Goal: Task Accomplishment & Management: Use online tool/utility

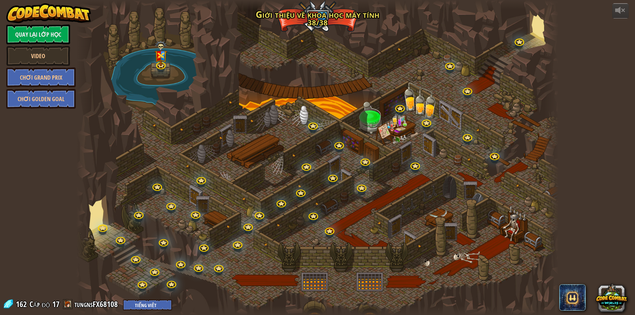
select select "vi"
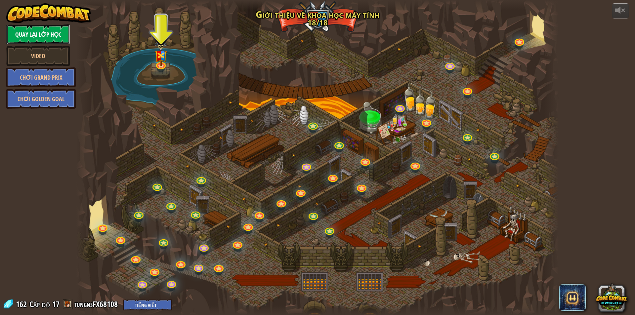
click at [37, 33] on link "Quay lại Lớp Học" at bounding box center [38, 34] width 64 height 20
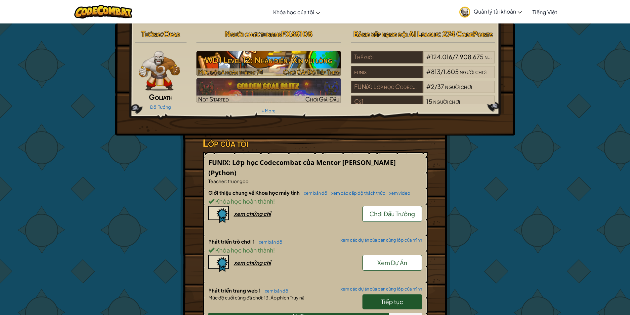
click at [287, 60] on h3 "WD1 Level 12: Nhận diện, Xin vui lòng" at bounding box center [268, 60] width 145 height 15
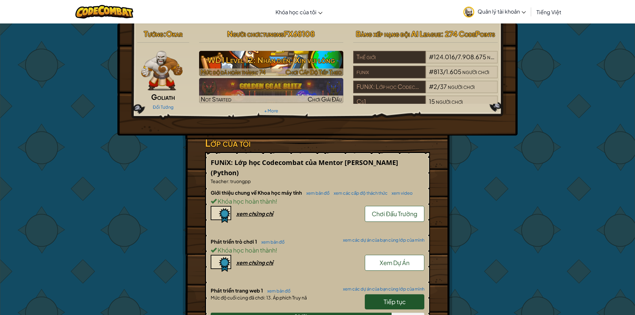
select select "vi"
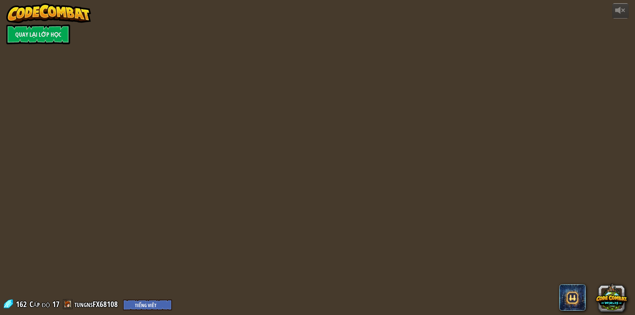
select select "vi"
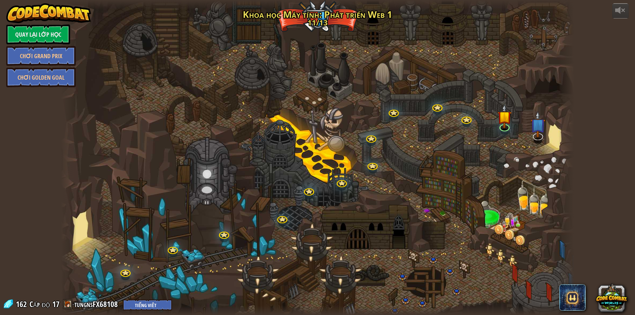
select select "vi"
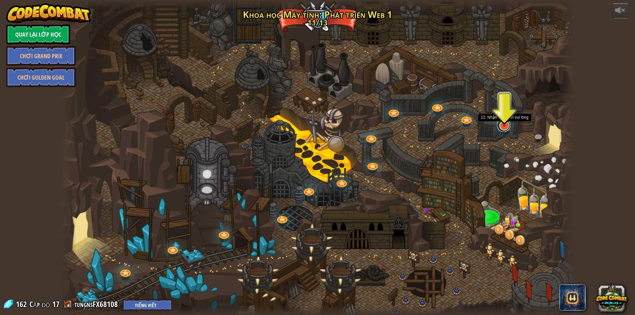
click at [506, 128] on link at bounding box center [503, 125] width 13 height 13
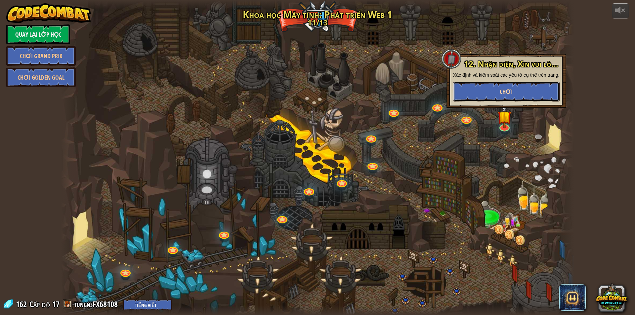
click at [490, 85] on button "Chơi" at bounding box center [506, 92] width 107 height 20
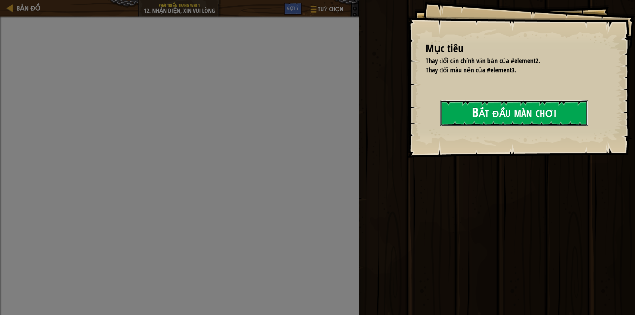
click at [478, 125] on button "Bắt đầu màn chơi" at bounding box center [514, 113] width 148 height 26
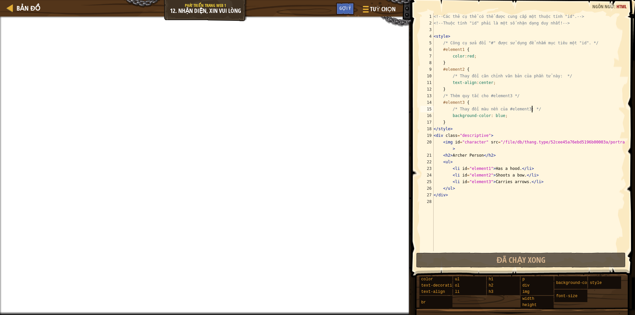
click at [534, 108] on div "<!-- Các thẻ cụ thể có thể được cung cấp một thuộc tính "id". --> <!-- Thuộc tí…" at bounding box center [528, 138] width 193 height 251
drag, startPoint x: 450, startPoint y: 116, endPoint x: 522, endPoint y: 123, distance: 72.4
click at [522, 123] on div "<!-- Các thẻ cụ thể có thể được cung cấp một thuộc tính "id". --> <!-- Thuộc tí…" at bounding box center [528, 138] width 193 height 251
type textarea "background-color: blue; }"
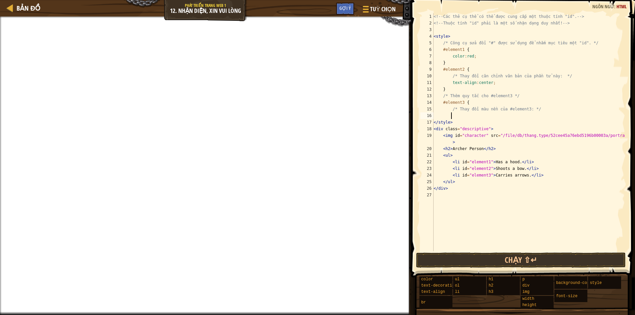
click at [471, 103] on div "<!-- Các thẻ cụ thể có thể được cung cấp một thuộc tính "id". --> <!-- Thuộc tí…" at bounding box center [528, 138] width 193 height 251
type textarea "#element3 {"
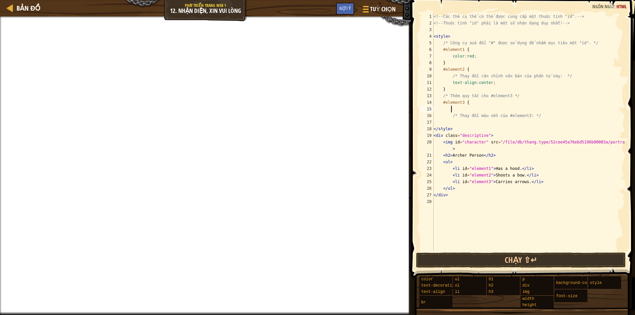
paste textarea "}"
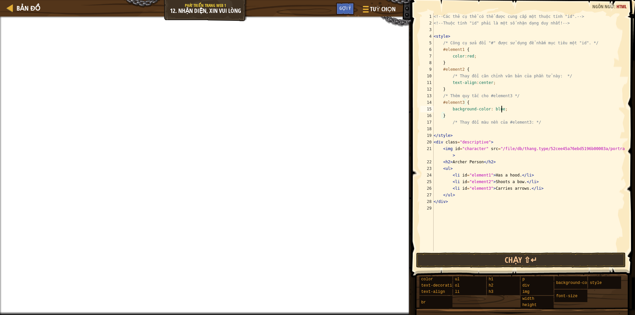
click at [568, 109] on div "<!-- Các thẻ cụ thể có thể được cung cấp một thuộc tính "id". --> <!-- Thuộc tí…" at bounding box center [528, 138] width 193 height 251
click at [451, 111] on div "<!-- Các thẻ cụ thể có thể được cung cấp một thuộc tính "id". --> <!-- Thuộc tí…" at bounding box center [528, 138] width 193 height 251
click at [558, 125] on div "<!-- Các thẻ cụ thể có thể được cung cấp một thuộc tính "id". --> <!-- Thuộc tí…" at bounding box center [528, 138] width 193 height 251
drag, startPoint x: 562, startPoint y: 76, endPoint x: 451, endPoint y: 77, distance: 111.5
click at [451, 77] on div "<!-- Các thẻ cụ thể có thể được cung cấp một thuộc tính "id". --> <!-- Thuộc tí…" at bounding box center [528, 138] width 193 height 251
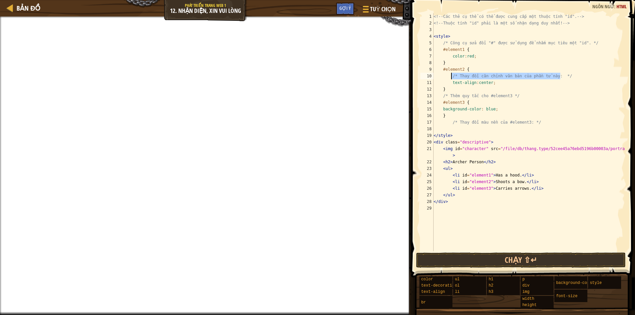
type textarea "/* Thay đổi căn chỉnh văn bản của phần tử này: */"
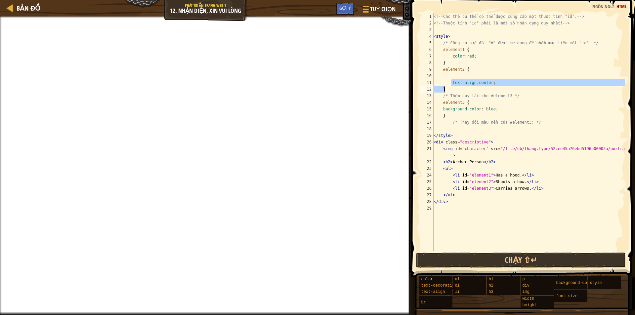
drag, startPoint x: 451, startPoint y: 83, endPoint x: 506, endPoint y: 86, distance: 55.0
click at [506, 86] on div "<!-- Các thẻ cụ thể có thể được cung cấp một thuộc tính "id". --> <!-- Thuộc tí…" at bounding box center [528, 138] width 193 height 251
type textarea "text-align:center; }"
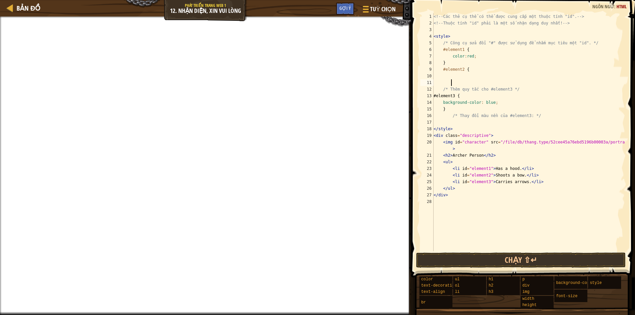
click at [473, 71] on div "<!-- Các thẻ cụ thể có thể được cung cấp một thuộc tính "id". --> <!-- Thuộc tí…" at bounding box center [528, 138] width 193 height 251
type textarea "#element2 {"
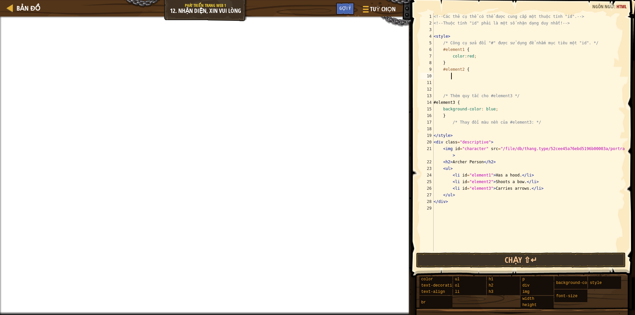
paste textarea "}"
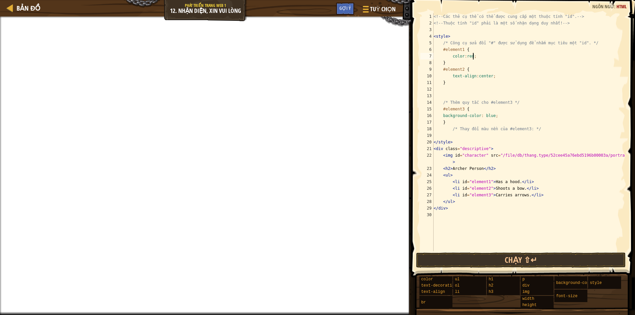
click at [476, 58] on div "<!-- Các thẻ cụ thể có thể được cung cấp một thuộc tính "id". --> <!-- Thuộc tí…" at bounding box center [528, 138] width 193 height 251
click at [532, 129] on div "<!-- Các thẻ cụ thể có thể được cung cấp một thuộc tính "id". --> <!-- Thuộc tí…" at bounding box center [528, 138] width 193 height 251
type textarea "/* Thay đổi màu nền của #element3: */"
drag, startPoint x: 532, startPoint y: 129, endPoint x: 450, endPoint y: 128, distance: 82.0
click at [450, 128] on div "<!-- Các thẻ cụ thể có thể được cung cấp một thuộc tính "id". --> <!-- Thuộc tí…" at bounding box center [528, 138] width 193 height 251
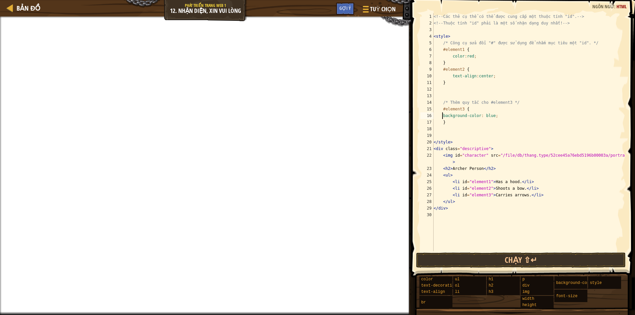
click at [442, 117] on div "<!-- Các thẻ cụ thể có thể được cung cấp một thuộc tính "id". --> <!-- Thuộc tí…" at bounding box center [528, 138] width 193 height 251
click at [560, 150] on div "<!-- Các thẻ cụ thể có thể được cung cấp một thuộc tính "id". --> <!-- Thuộc tí…" at bounding box center [528, 138] width 193 height 251
type textarea "<div class="descriptive">"
click at [558, 262] on button "Chạy ⇧↵" at bounding box center [521, 260] width 210 height 15
click at [562, 262] on button "Chạy ⇧↵" at bounding box center [521, 260] width 210 height 15
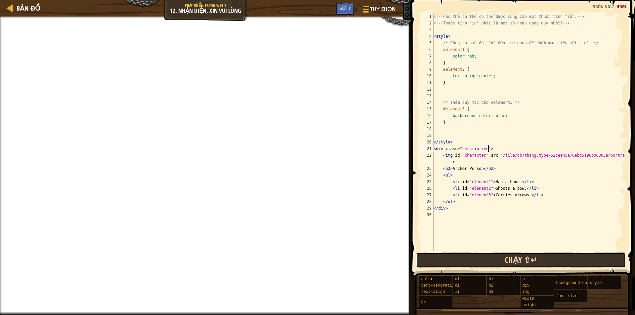
click at [562, 260] on button "Chạy ⇧↵" at bounding box center [521, 260] width 210 height 15
click at [557, 263] on button "Chạy ⇧↵" at bounding box center [521, 260] width 210 height 15
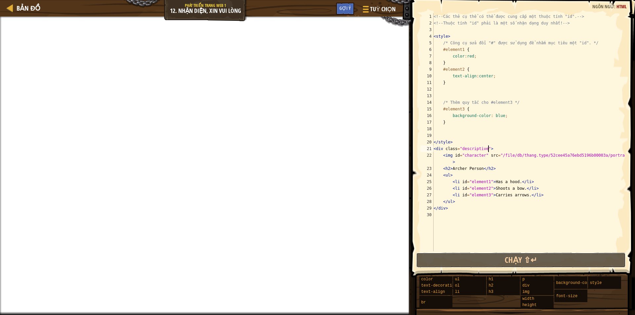
drag, startPoint x: 557, startPoint y: 263, endPoint x: 406, endPoint y: 160, distance: 182.9
click at [548, 264] on button "Chạy ⇧↵" at bounding box center [521, 260] width 210 height 15
click at [380, 7] on span "Tuỳ chọn" at bounding box center [383, 9] width 27 height 9
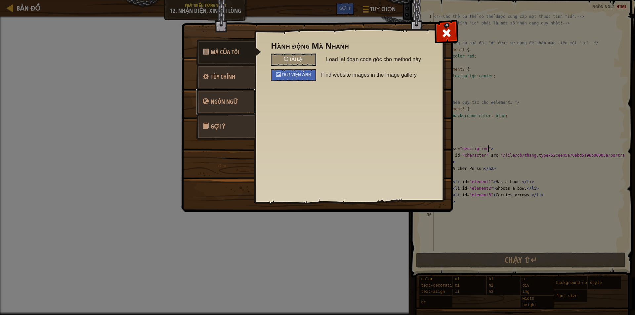
click at [228, 100] on span "Ngôn ngữ" at bounding box center [224, 102] width 27 height 8
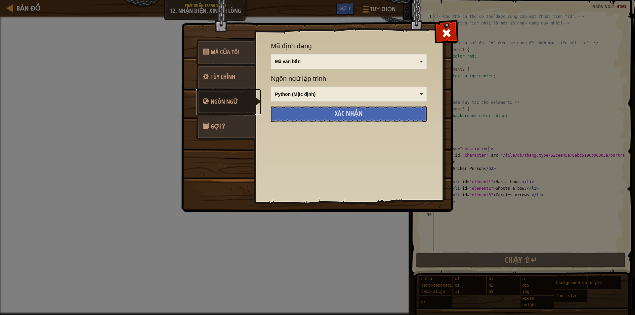
click at [331, 98] on div "Python (Mặc định)" at bounding box center [349, 94] width 150 height 9
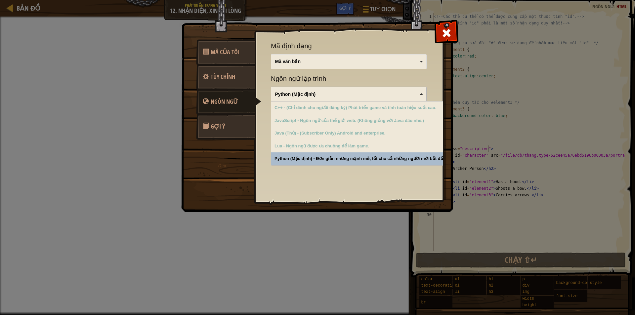
click at [293, 185] on div "Hành động Mã Nhanh Tải lại Load lại đoạn code gốc cho method này Thư viện ảnh F…" at bounding box center [348, 105] width 189 height 164
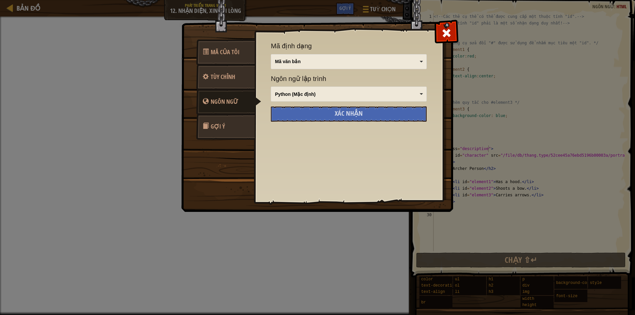
click at [368, 57] on div "Mã văn bản" at bounding box center [349, 61] width 150 height 9
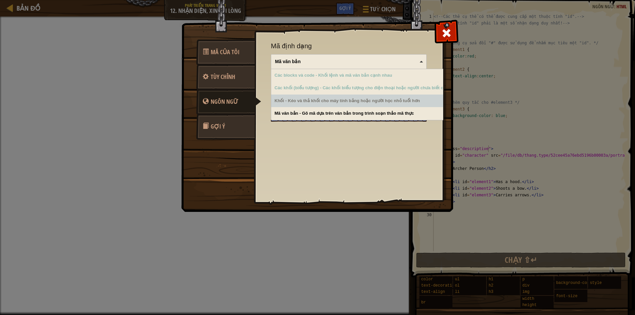
click at [362, 103] on div "Khối - Kéo và thả khối cho máy tính bảng hoặc người học nhỏ tuổi hơn" at bounding box center [361, 101] width 181 height 13
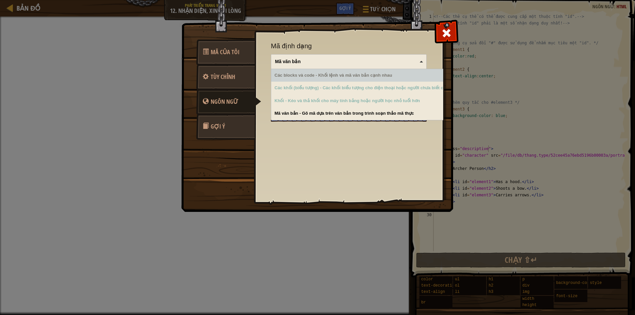
drag, startPoint x: 454, startPoint y: 26, endPoint x: 450, endPoint y: 26, distance: 3.6
click at [453, 26] on div at bounding box center [446, 31] width 21 height 21
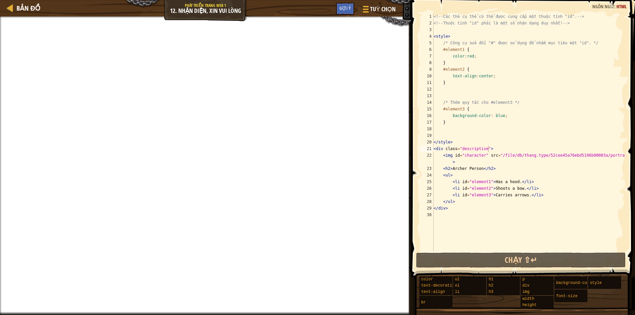
drag, startPoint x: 611, startPoint y: 10, endPoint x: 635, endPoint y: 8, distance: 24.2
click at [635, 8] on div "<div class="descriptive"> 1 2 3 4 5 6 7 8 9 10 11 12 13 14 15 16 17 18 19 20 21…" at bounding box center [522, 151] width 226 height 297
click at [8, 9] on div at bounding box center [10, 8] width 8 height 8
select select "vi"
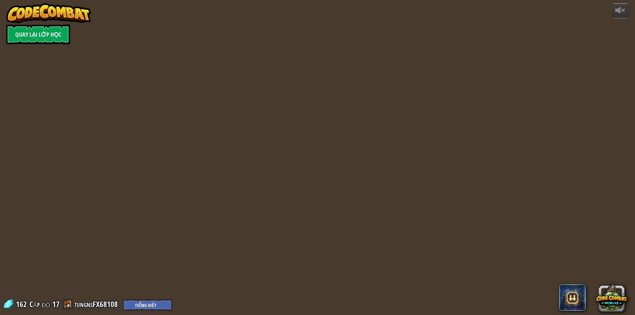
select select "vi"
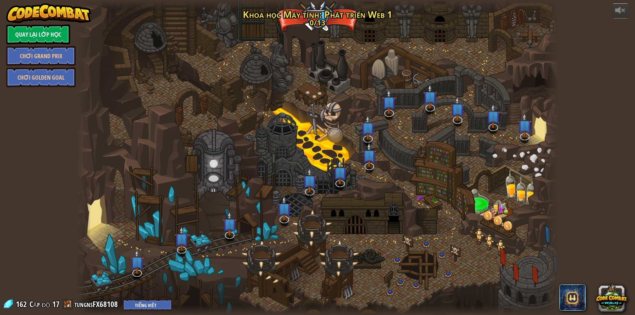
select select "vi"
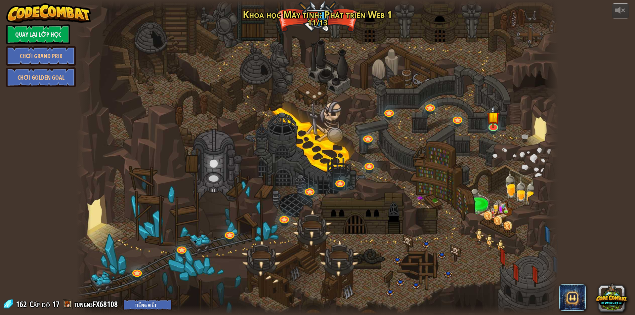
select select "vi"
click at [133, 274] on link at bounding box center [136, 270] width 13 height 13
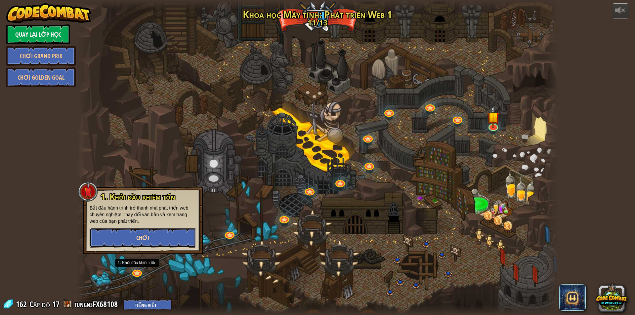
click at [132, 236] on button "Chơi" at bounding box center [143, 238] width 107 height 20
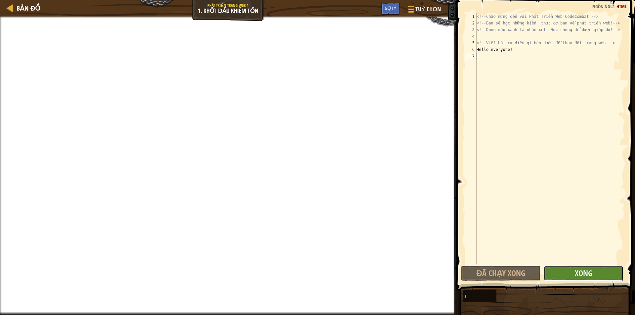
click at [600, 275] on button "Xong" at bounding box center [583, 273] width 79 height 15
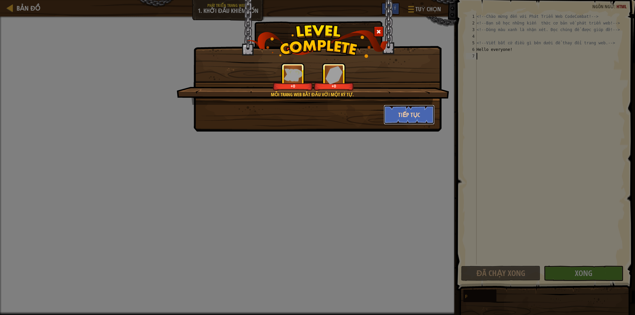
click at [400, 113] on button "Tiếp tục" at bounding box center [409, 115] width 51 height 20
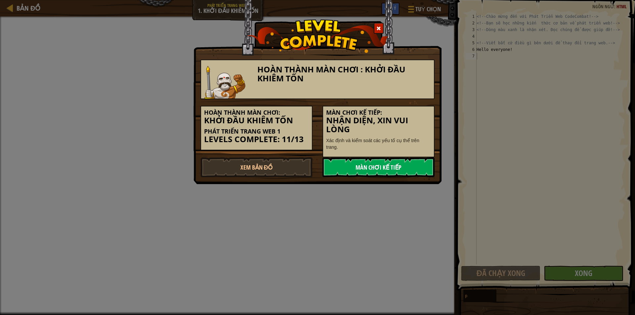
click at [395, 165] on link "Màn chơi kế tiếp" at bounding box center [379, 167] width 112 height 20
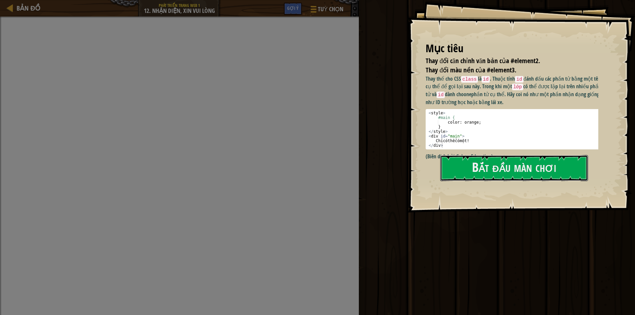
click at [534, 128] on div "Mục tiêu Thay đổi căn chỉnh văn bản của #element2. Thay đổi màu nền của #elemen…" at bounding box center [522, 106] width 228 height 213
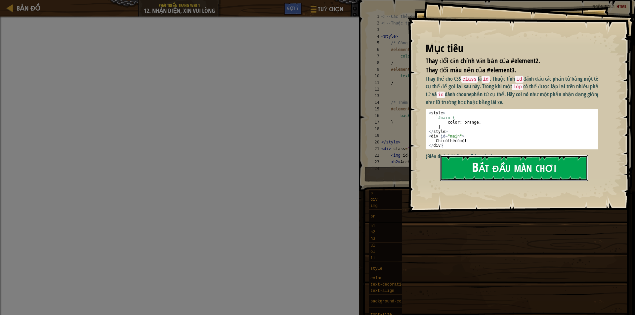
drag, startPoint x: 524, startPoint y: 178, endPoint x: 525, endPoint y: 172, distance: 6.1
click at [525, 177] on button "Bắt đầu màn chơi" at bounding box center [514, 168] width 148 height 26
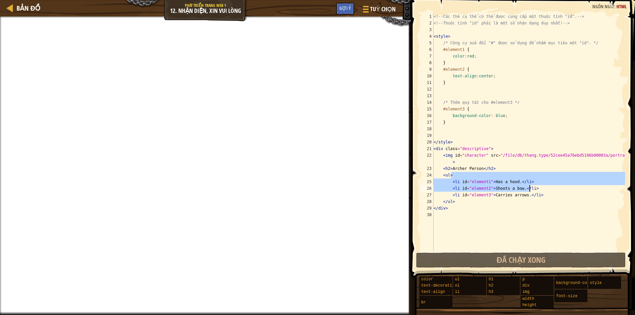
drag, startPoint x: 453, startPoint y: 176, endPoint x: 561, endPoint y: 187, distance: 108.7
click at [561, 187] on div "<!-- Các thẻ cụ thể có thể được cung cấp một thuộc tính "id". --> <!-- Thuộc tí…" at bounding box center [528, 138] width 193 height 251
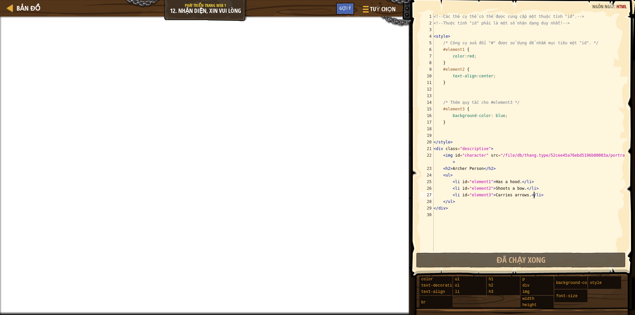
click at [562, 194] on div "<!-- Các thẻ cụ thể có thể được cung cấp một thuộc tính "id". --> <!-- Thuộc tí…" at bounding box center [528, 138] width 193 height 251
click at [514, 103] on div "<!-- Các thẻ cụ thể có thể được cung cấp một thuộc tính "id". --> <!-- Thuộc tí…" at bounding box center [528, 138] width 193 height 251
type textarea "/* Thêm quy tắc cho #element3 */"
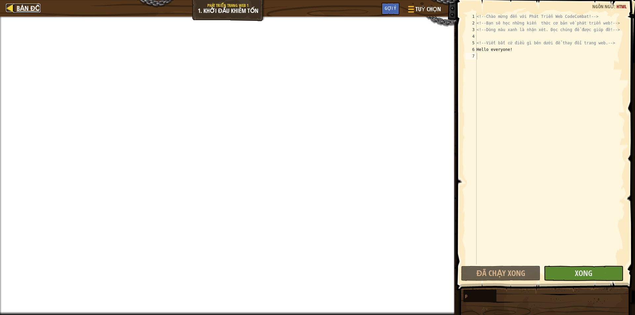
click at [22, 8] on span "Bản đồ" at bounding box center [29, 8] width 24 height 9
select select "vi"
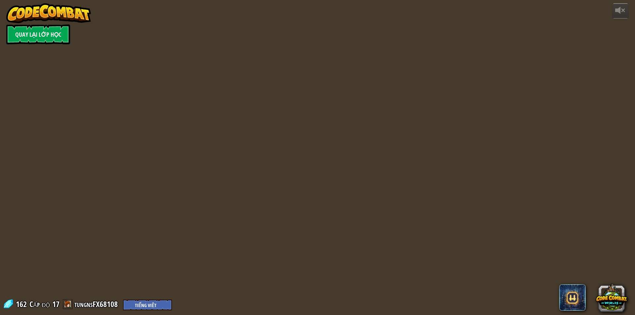
select select "vi"
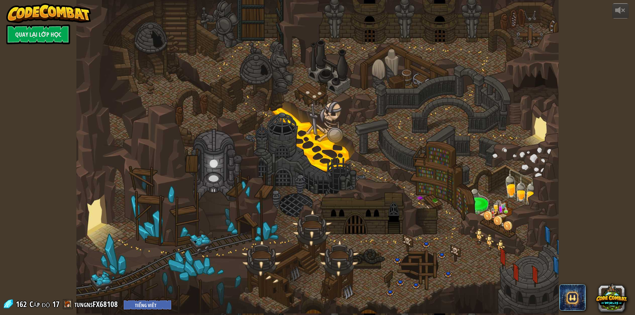
select select "vi"
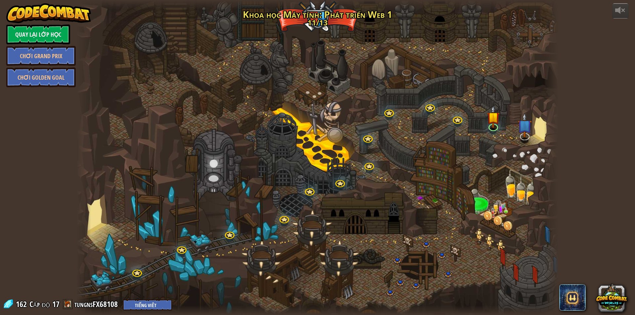
select select "vi"
click at [55, 29] on link "Quay lại Lớp Học" at bounding box center [38, 34] width 64 height 20
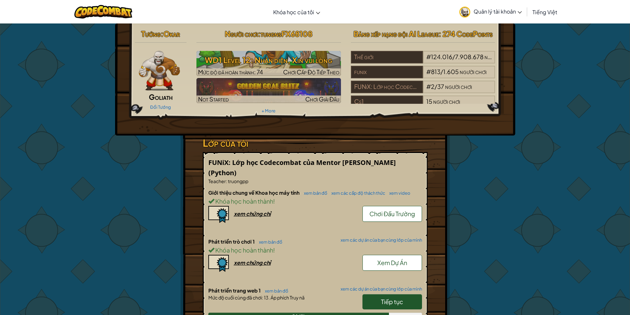
click at [500, 15] on span "Quản lý tài khoản" at bounding box center [498, 11] width 48 height 7
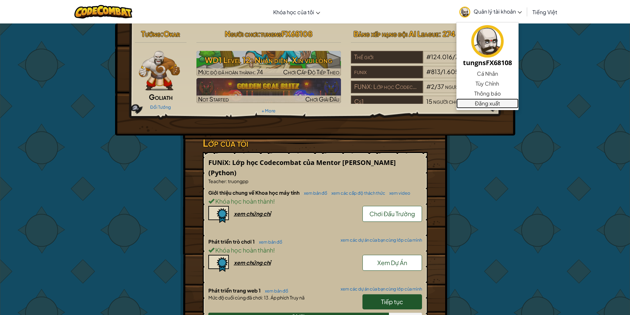
click at [491, 99] on link "Đăng xuất" at bounding box center [488, 104] width 62 height 10
